Goal: Information Seeking & Learning: Learn about a topic

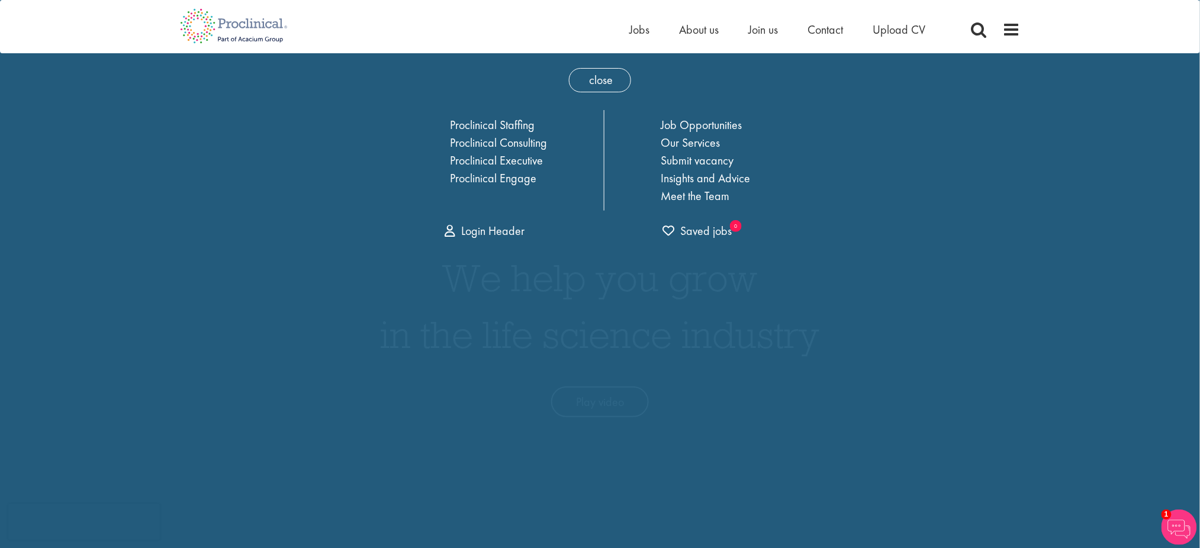
click at [1007, 28] on span at bounding box center [1012, 30] width 18 height 18
click at [723, 182] on link "Insights and Advice" at bounding box center [704, 177] width 89 height 15
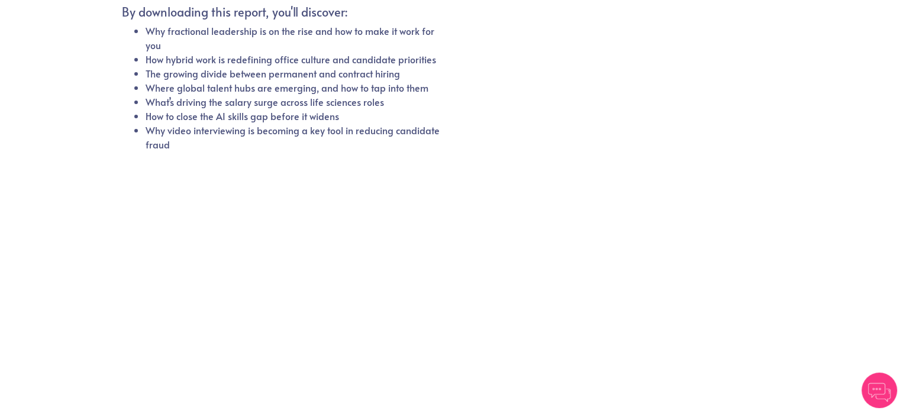
scroll to position [415, 0]
